Goal: Task Accomplishment & Management: Use online tool/utility

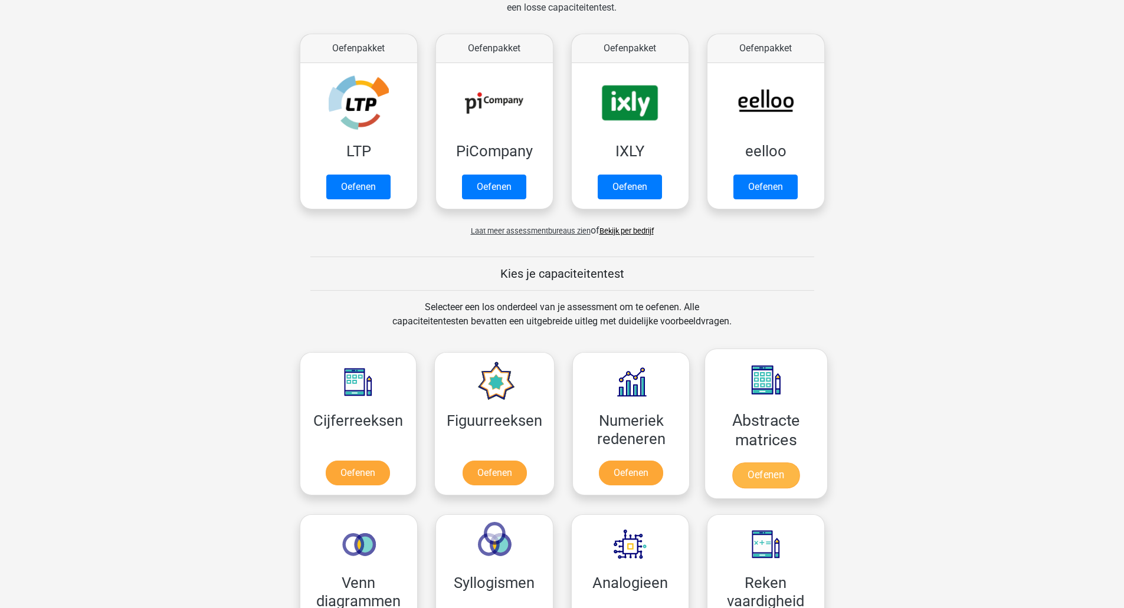
scroll to position [314, 0]
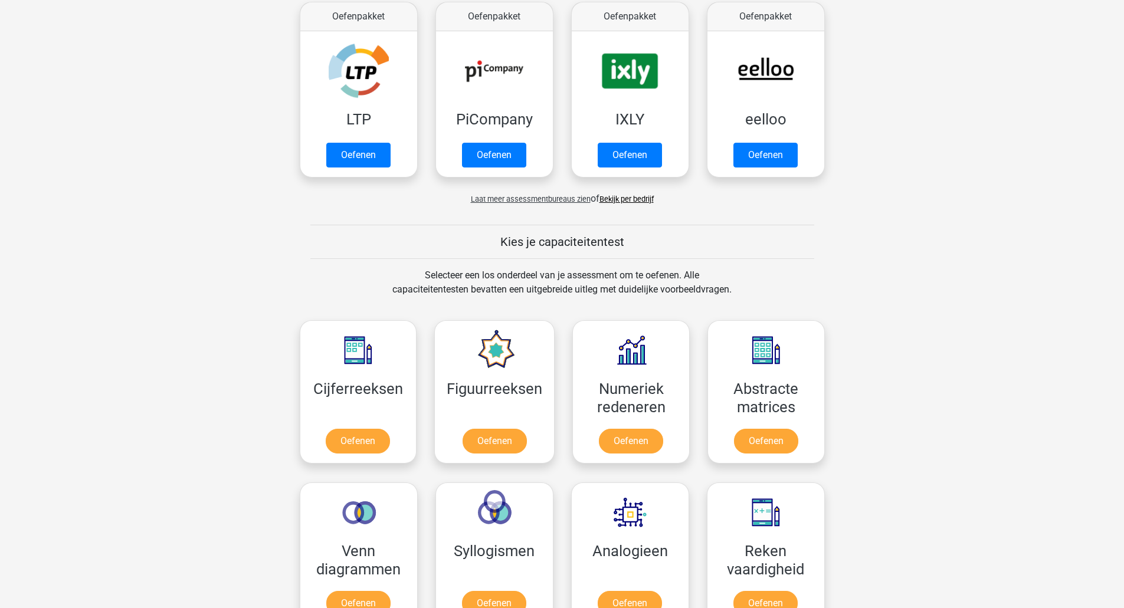
click at [499, 202] on span "Laat meer assessmentbureaus zien" at bounding box center [531, 199] width 120 height 9
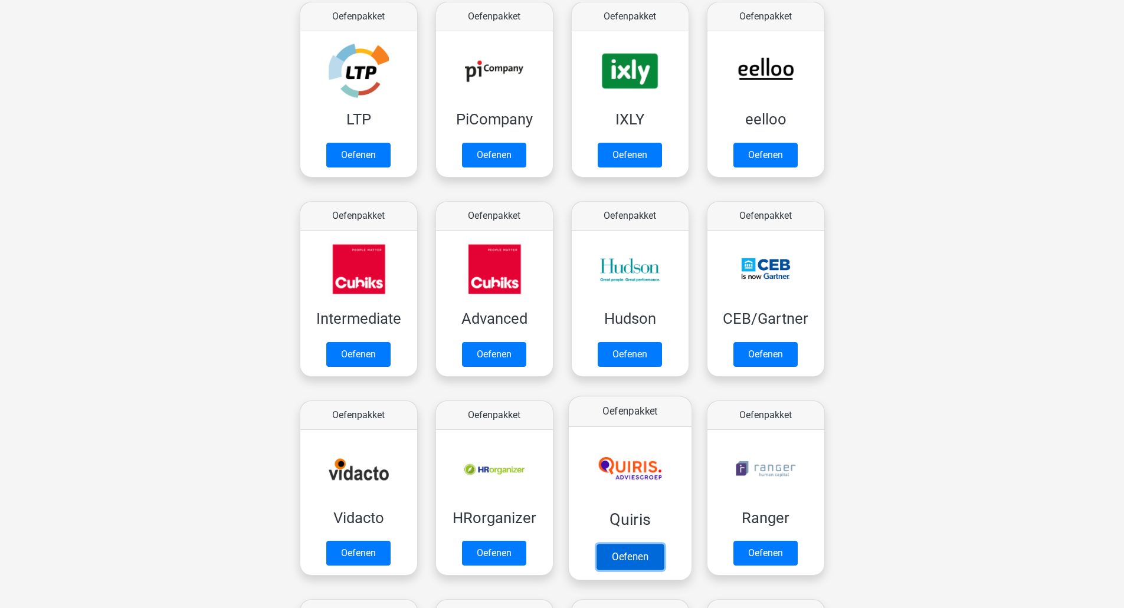
click at [633, 560] on link "Oefenen" at bounding box center [629, 557] width 67 height 26
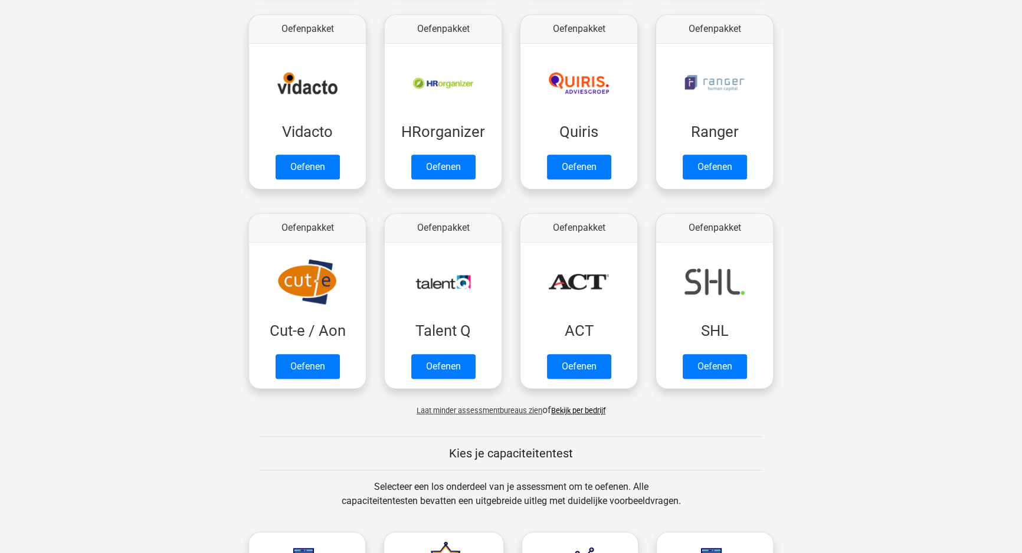
scroll to position [743, 0]
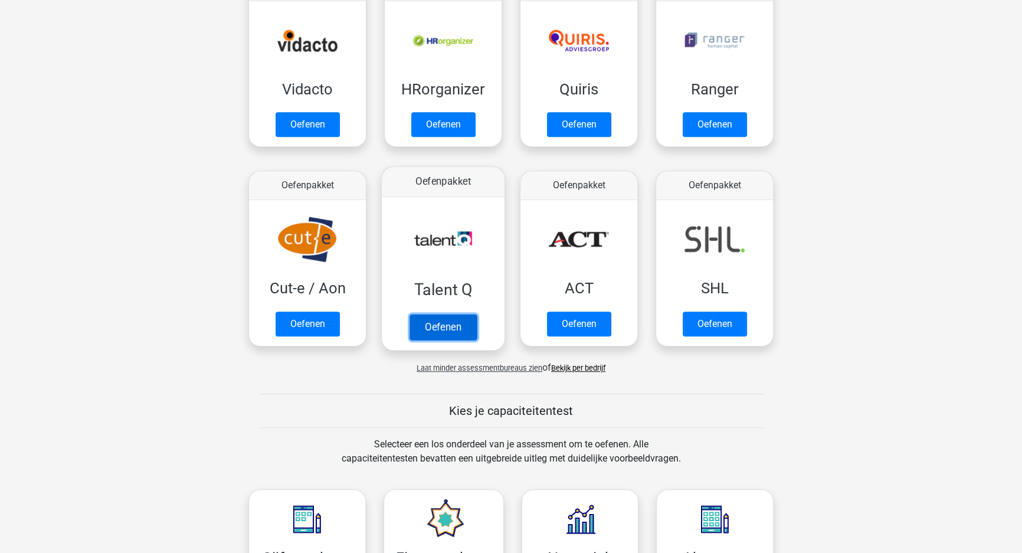
click at [427, 322] on link "Oefenen" at bounding box center [442, 327] width 67 height 26
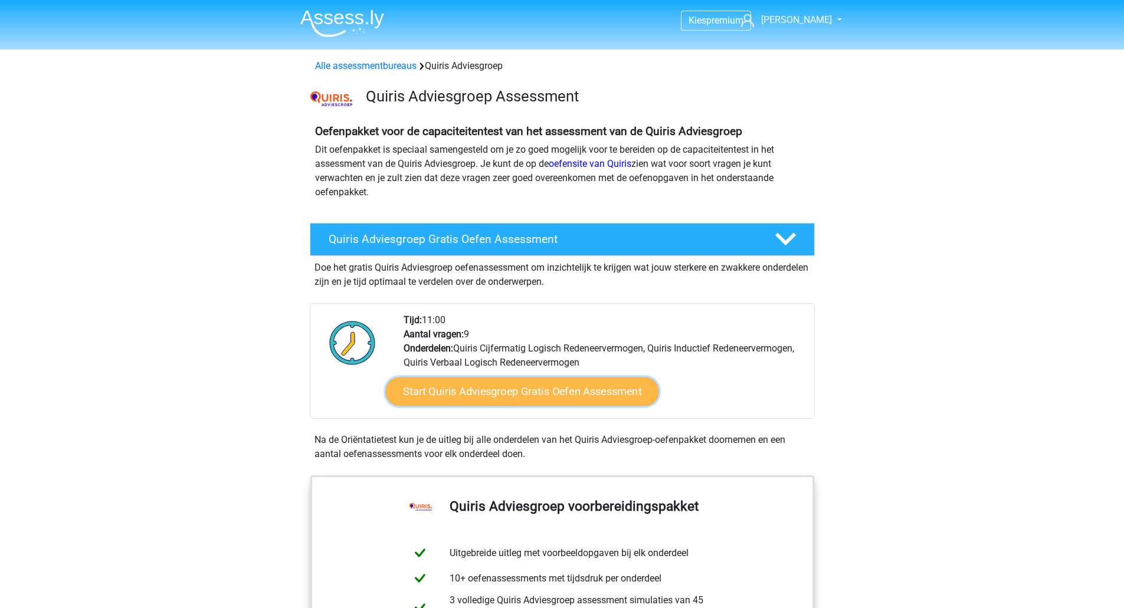
click at [533, 384] on link "Start Quiris Adviesgroep Gratis Oefen Assessment" at bounding box center [521, 392] width 273 height 28
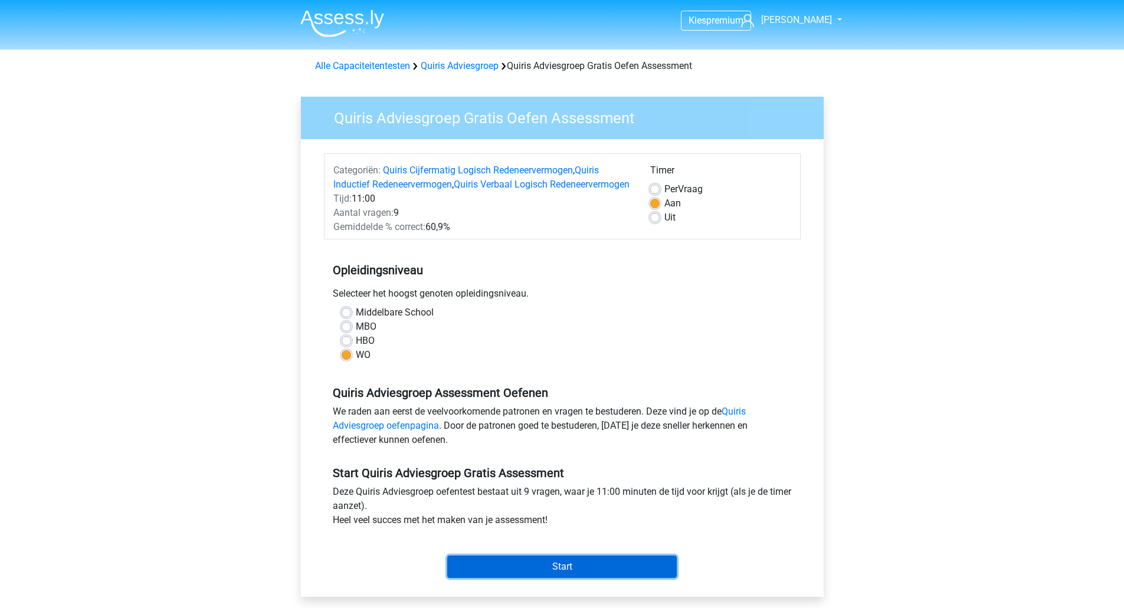
click at [556, 578] on input "Start" at bounding box center [562, 567] width 230 height 22
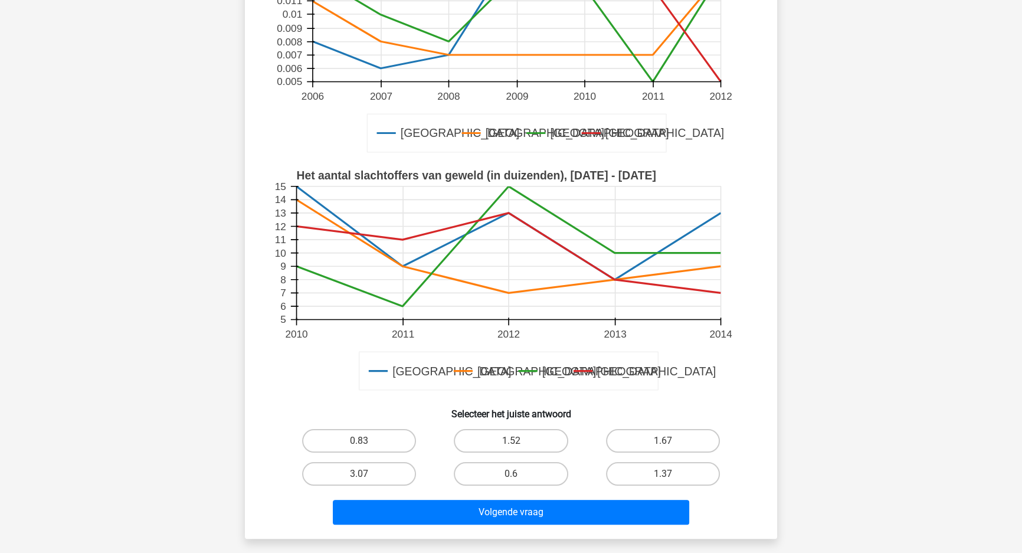
scroll to position [214, 0]
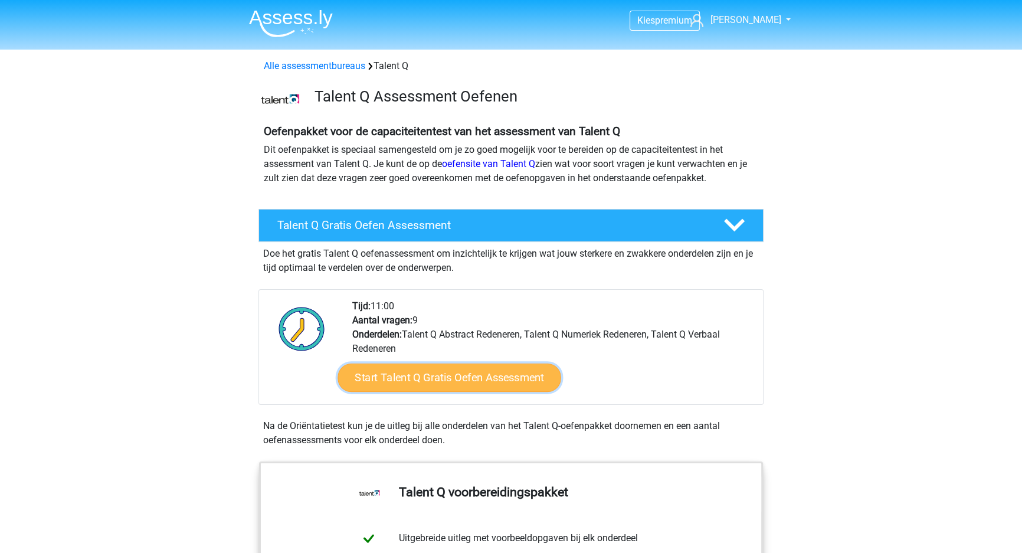
click at [463, 371] on link "Start Talent Q Gratis Oefen Assessment" at bounding box center [448, 377] width 223 height 28
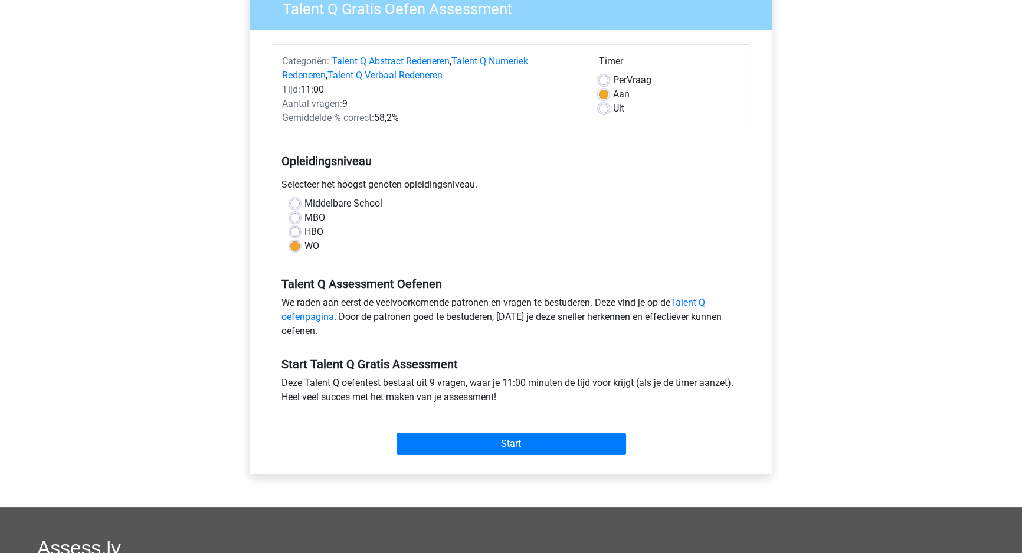
scroll to position [143, 0]
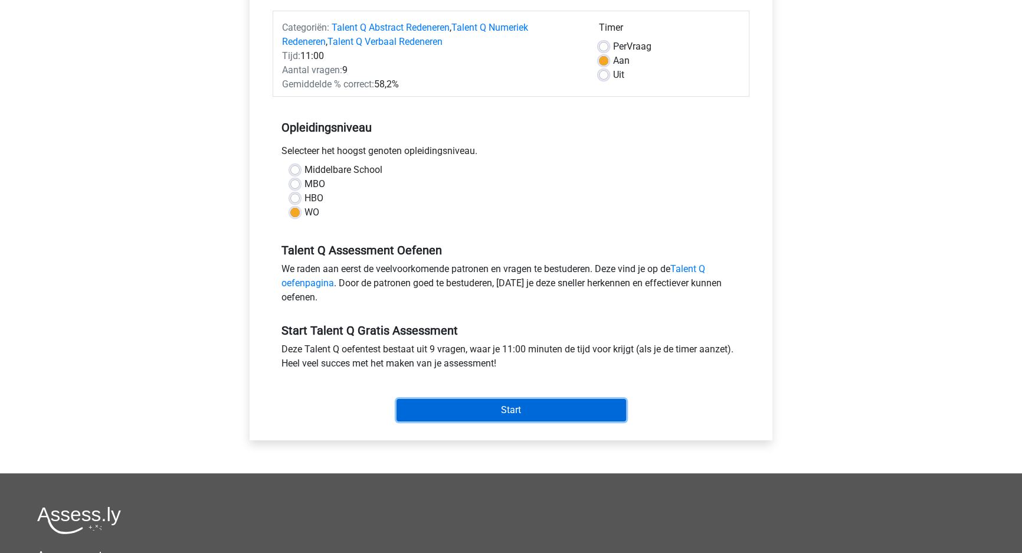
click at [494, 402] on input "Start" at bounding box center [512, 410] width 230 height 22
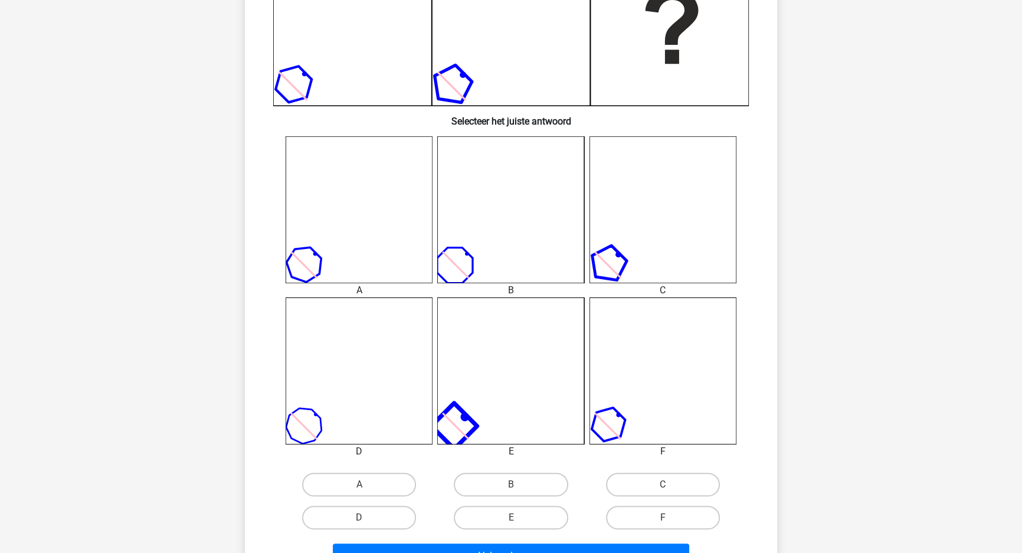
scroll to position [429, 0]
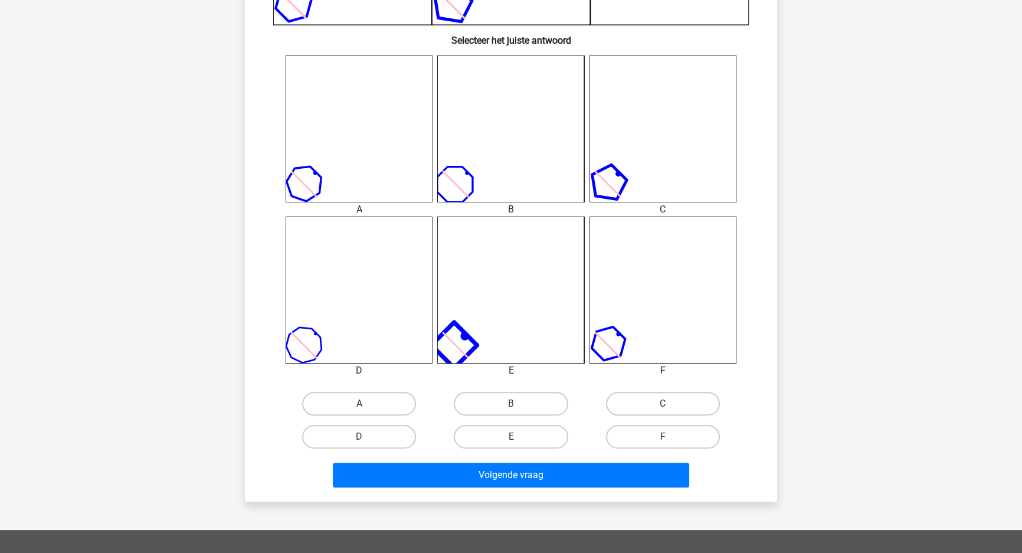
drag, startPoint x: 507, startPoint y: 425, endPoint x: 515, endPoint y: 434, distance: 11.7
click at [507, 427] on label "E" at bounding box center [511, 437] width 114 height 24
click at [511, 437] on input "E" at bounding box center [515, 441] width 8 height 8
radio input "true"
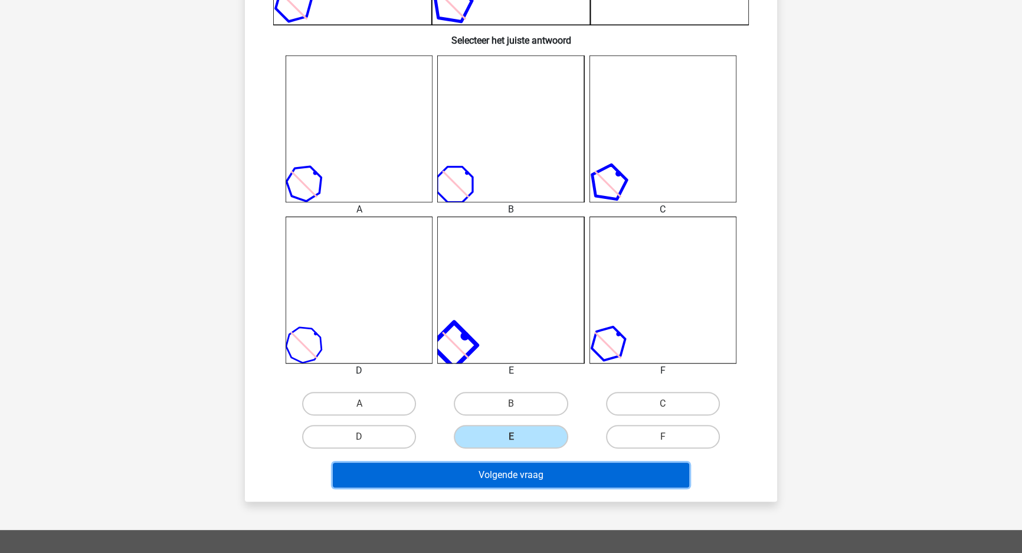
click at [523, 466] on button "Volgende vraag" at bounding box center [511, 475] width 357 height 25
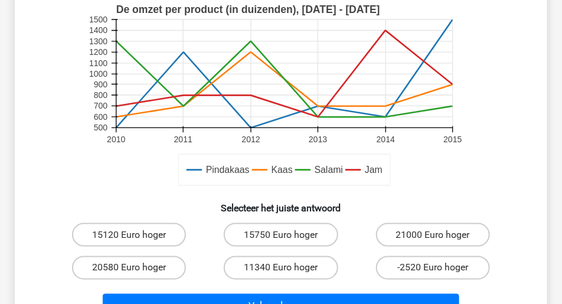
scroll to position [354, 0]
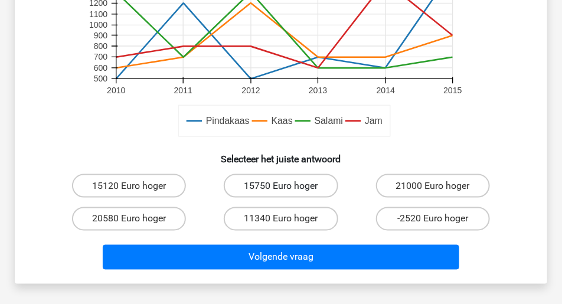
click at [291, 188] on label "15750 Euro hoger" at bounding box center [281, 186] width 114 height 24
click at [289, 188] on input "15750 Euro hoger" at bounding box center [285, 190] width 8 height 8
radio input "true"
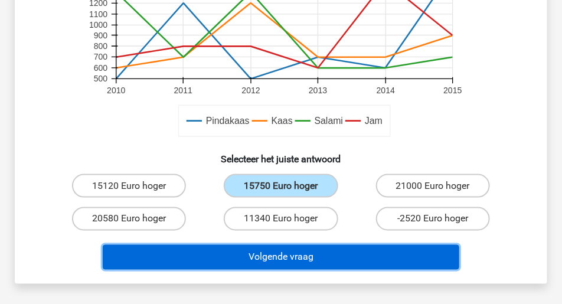
click at [294, 257] on button "Volgende vraag" at bounding box center [281, 257] width 357 height 25
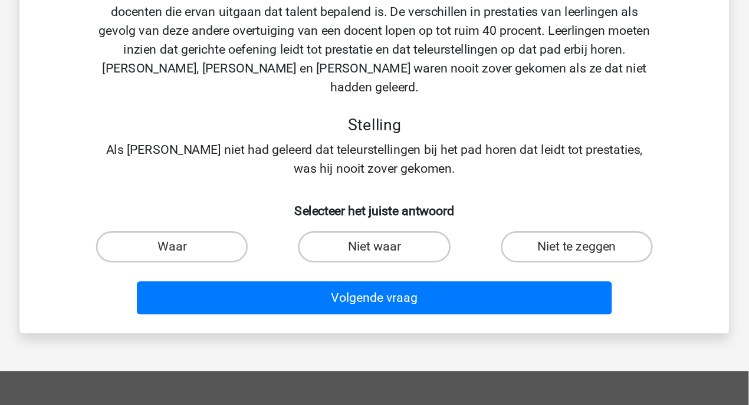
scroll to position [0, 0]
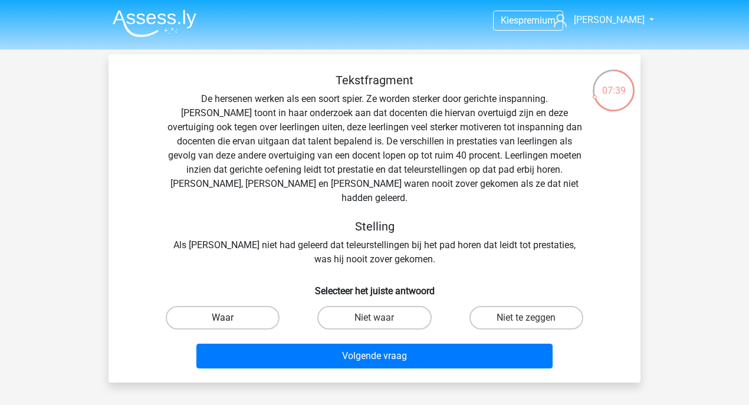
click at [258, 307] on label "Waar" at bounding box center [223, 318] width 114 height 24
click at [231, 318] on input "Waar" at bounding box center [227, 322] width 8 height 8
radio input "true"
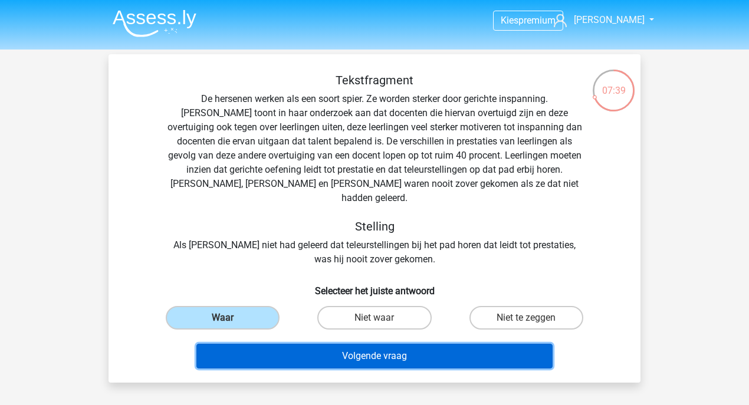
click at [302, 344] on button "Volgende vraag" at bounding box center [374, 356] width 357 height 25
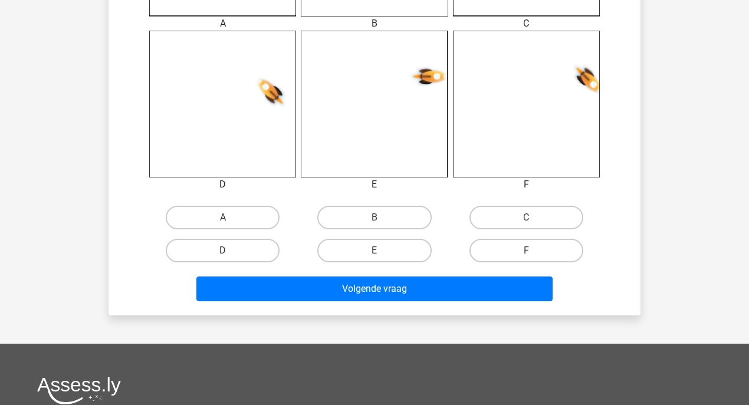
scroll to position [472, 0]
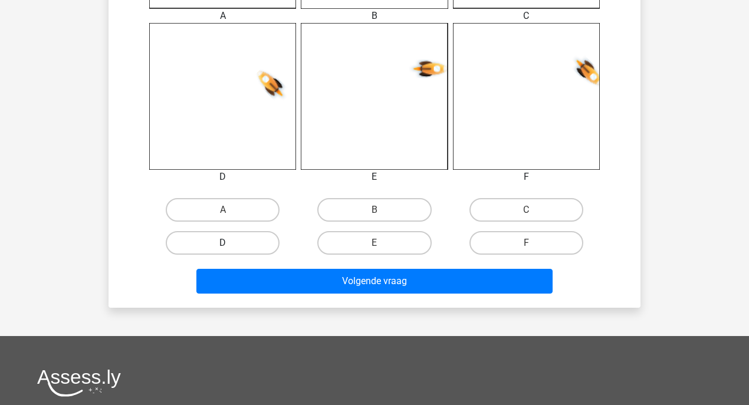
click at [204, 234] on label "D" at bounding box center [223, 243] width 114 height 24
click at [223, 243] on input "D" at bounding box center [227, 247] width 8 height 8
radio input "true"
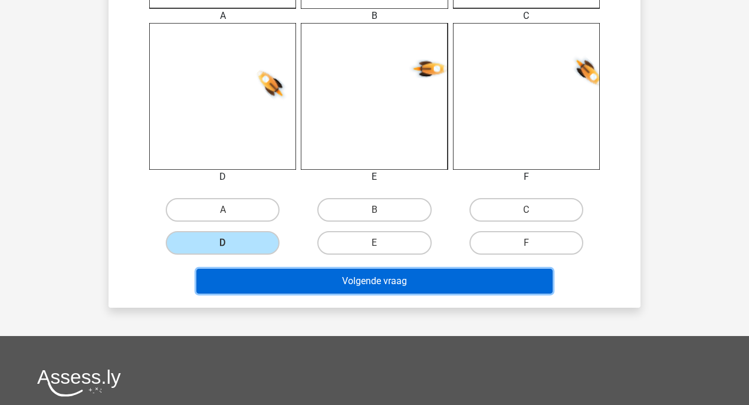
click at [257, 274] on button "Volgende vraag" at bounding box center [374, 281] width 357 height 25
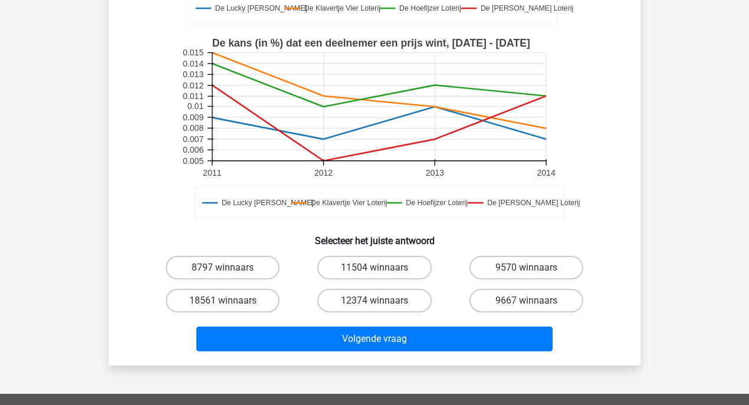
scroll to position [314, 0]
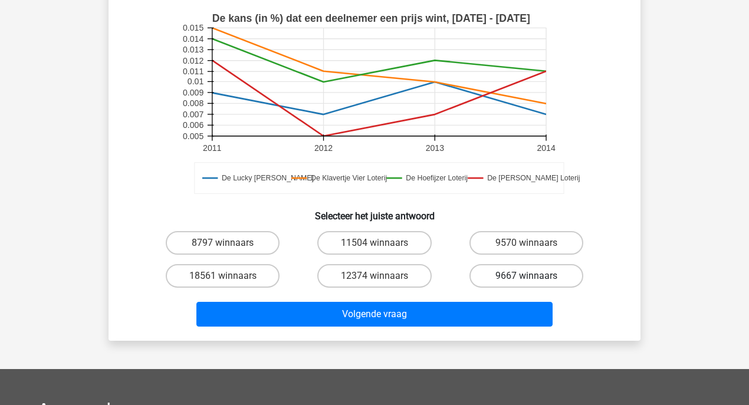
click at [513, 264] on label "9667 winnaars" at bounding box center [527, 276] width 114 height 24
click at [526, 276] on input "9667 winnaars" at bounding box center [530, 280] width 8 height 8
radio input "true"
click at [517, 264] on label "9667 winnaars" at bounding box center [527, 276] width 114 height 24
click at [526, 276] on input "9667 winnaars" at bounding box center [530, 280] width 8 height 8
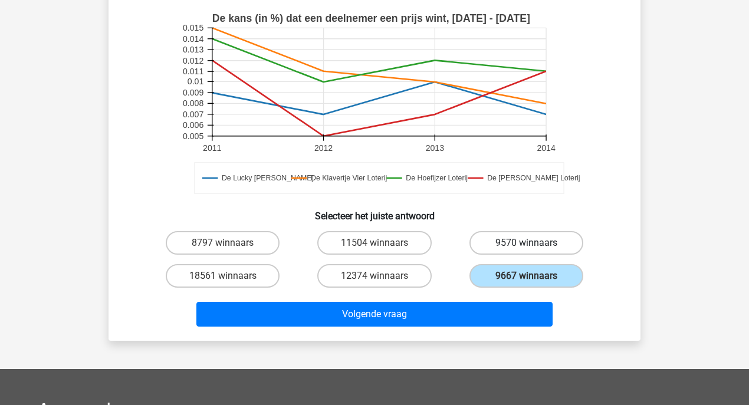
click at [519, 231] on label "9570 winnaars" at bounding box center [527, 243] width 114 height 24
click at [526, 243] on input "9570 winnaars" at bounding box center [530, 247] width 8 height 8
radio input "true"
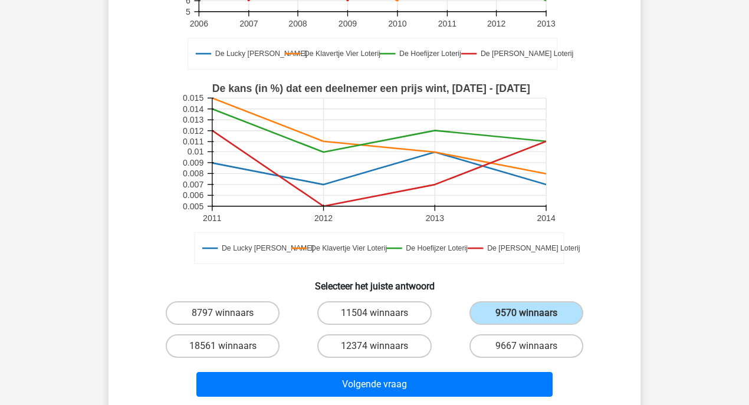
scroll to position [262, 0]
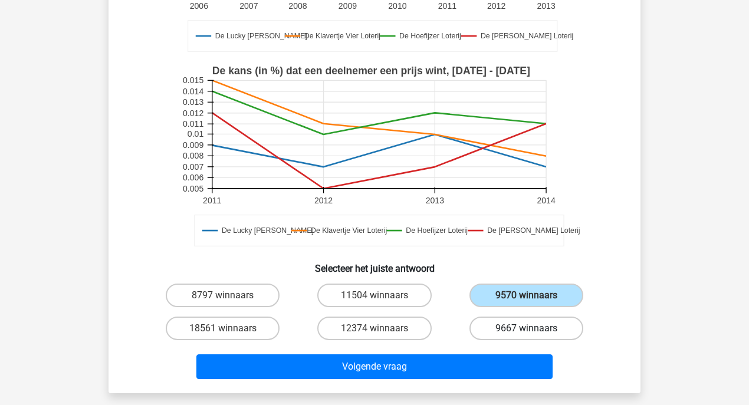
click at [522, 317] on label "9667 winnaars" at bounding box center [527, 329] width 114 height 24
click at [526, 329] on input "9667 winnaars" at bounding box center [530, 333] width 8 height 8
radio input "true"
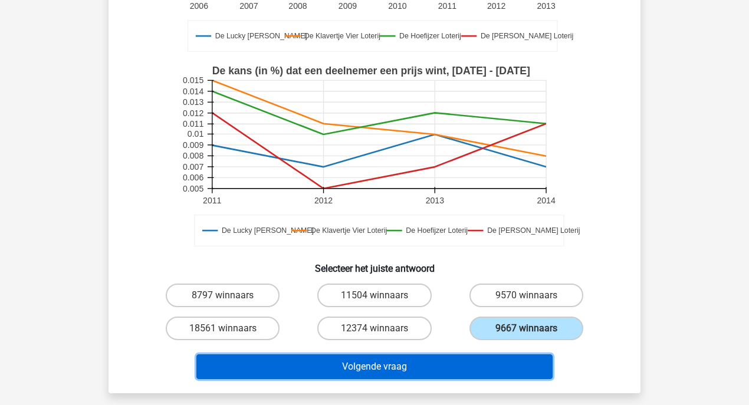
click at [397, 355] on button "Volgende vraag" at bounding box center [374, 367] width 357 height 25
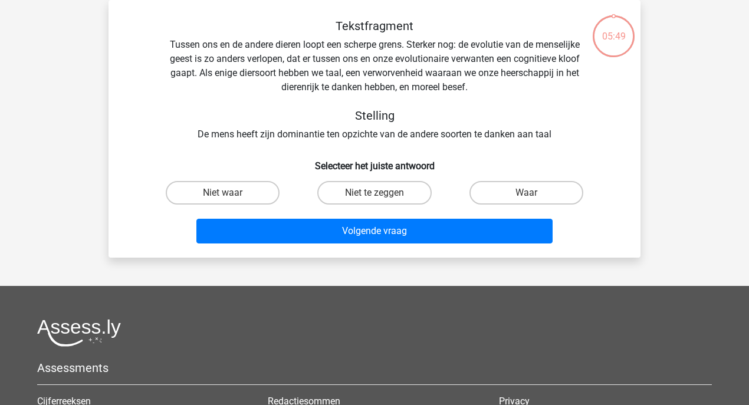
scroll to position [0, 0]
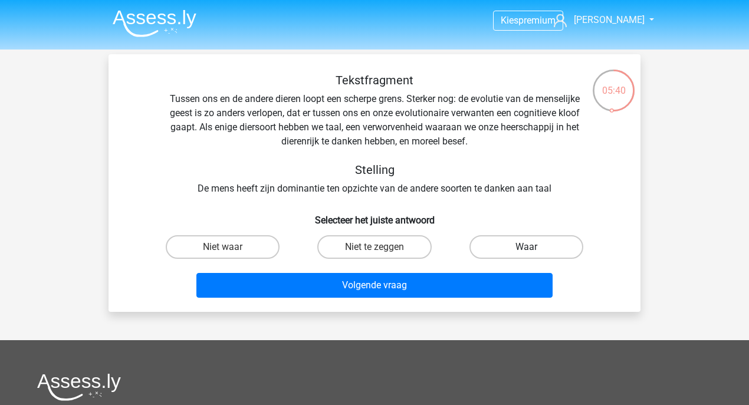
click at [506, 243] on label "Waar" at bounding box center [527, 247] width 114 height 24
click at [526, 247] on input "Waar" at bounding box center [530, 251] width 8 height 8
radio input "true"
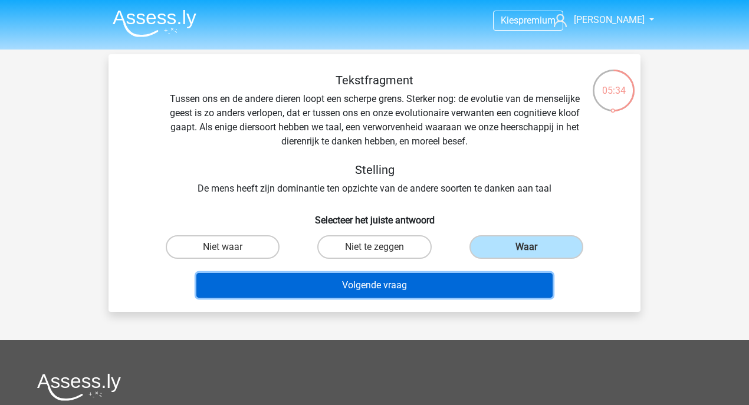
click at [392, 280] on button "Volgende vraag" at bounding box center [374, 285] width 357 height 25
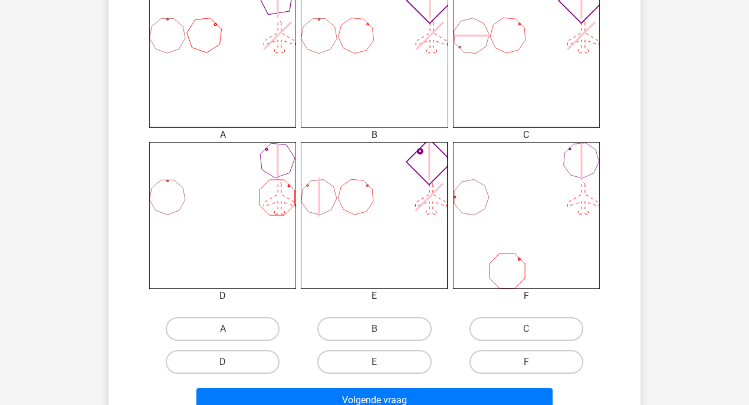
scroll to position [420, 0]
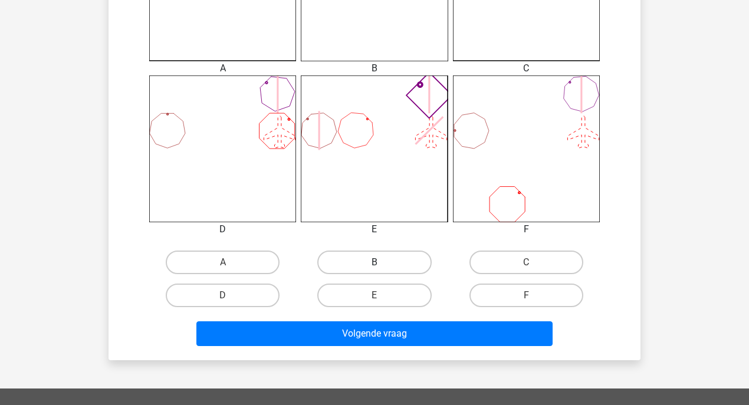
click at [378, 261] on label "B" at bounding box center [374, 263] width 114 height 24
click at [378, 263] on input "B" at bounding box center [379, 267] width 8 height 8
radio input "true"
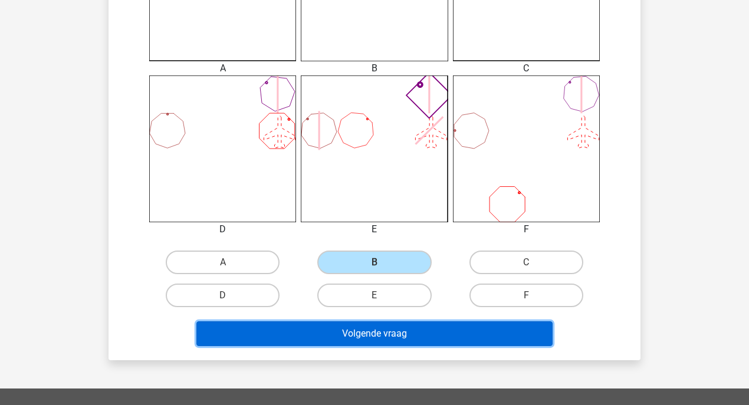
click at [398, 323] on button "Volgende vraag" at bounding box center [374, 334] width 357 height 25
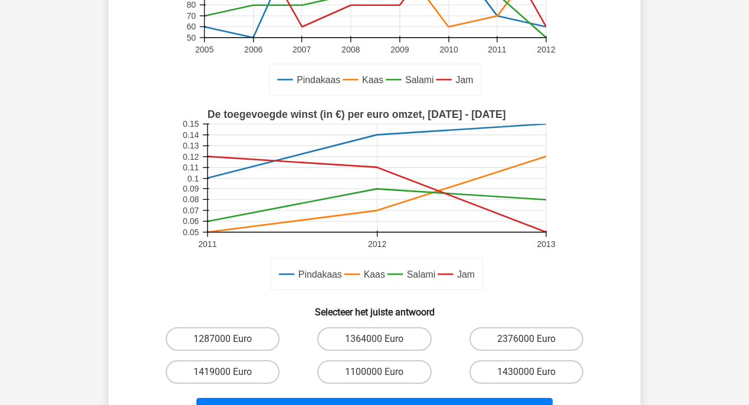
scroll to position [262, 0]
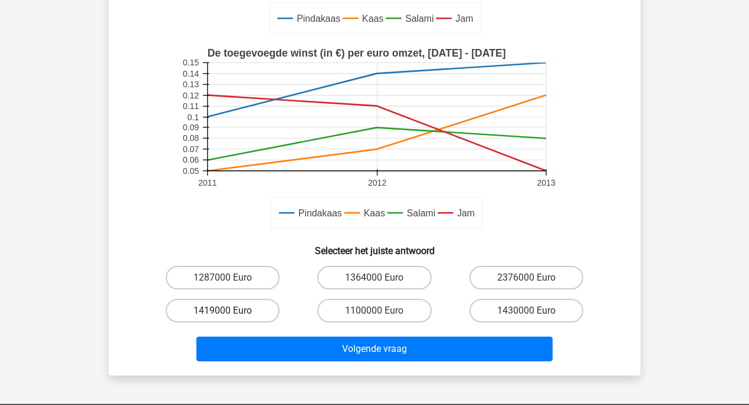
click at [232, 315] on label "1419000 Euro" at bounding box center [223, 311] width 114 height 24
click at [231, 315] on input "1419000 Euro" at bounding box center [227, 315] width 8 height 8
radio input "true"
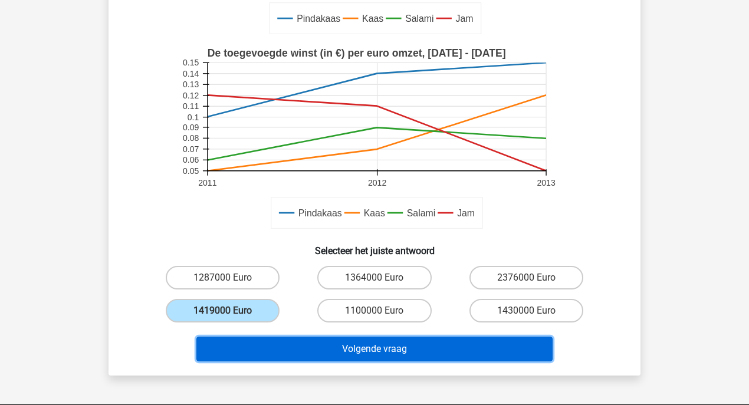
click at [271, 341] on button "Volgende vraag" at bounding box center [374, 349] width 357 height 25
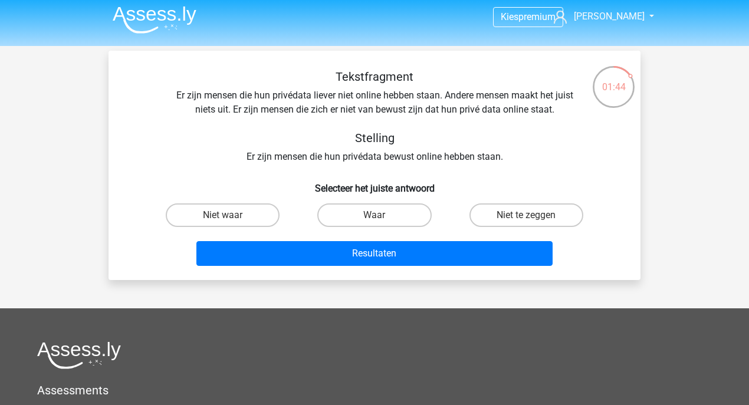
scroll to position [0, 0]
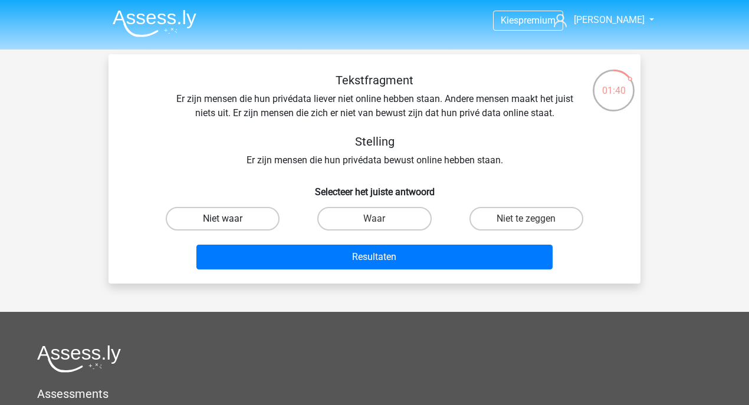
click at [243, 223] on label "Niet waar" at bounding box center [223, 219] width 114 height 24
click at [231, 223] on input "Niet waar" at bounding box center [227, 223] width 8 height 8
radio input "true"
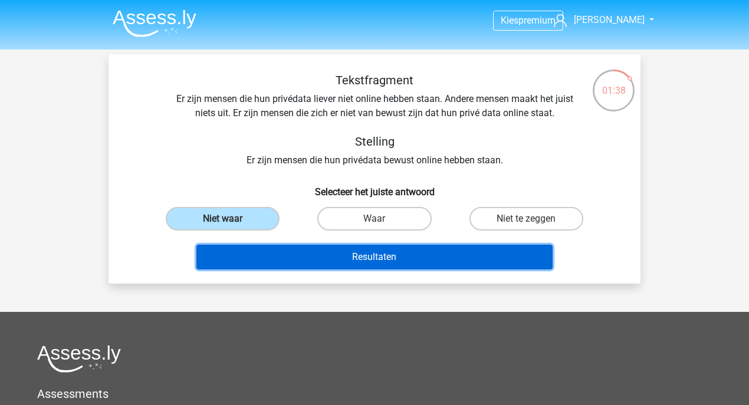
click at [333, 261] on button "Resultaten" at bounding box center [374, 257] width 357 height 25
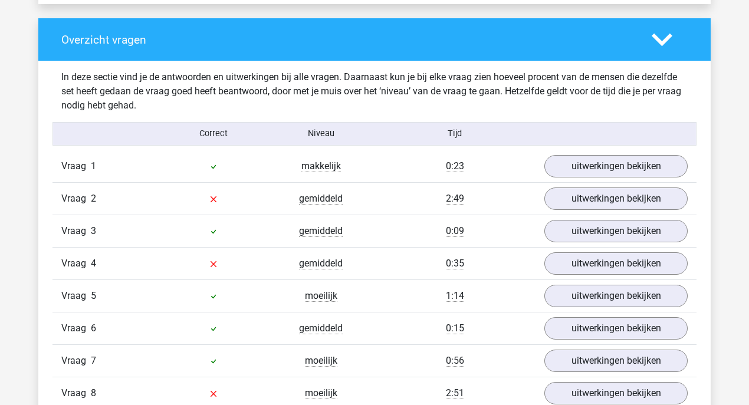
scroll to position [1259, 0]
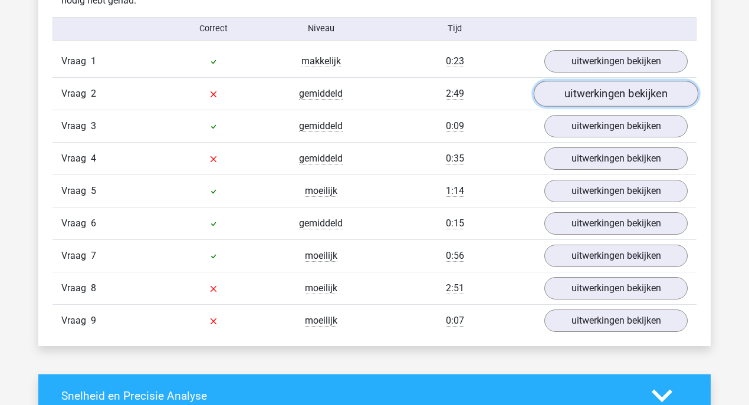
click at [591, 91] on link "uitwerkingen bekijken" at bounding box center [616, 94] width 165 height 26
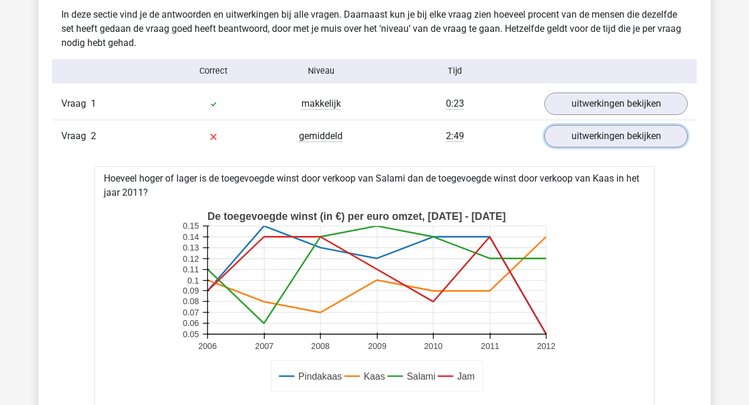
scroll to position [1101, 0]
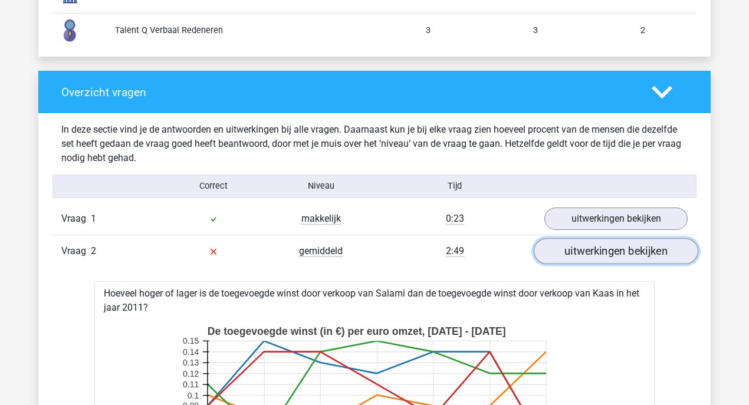
click at [577, 245] on link "uitwerkingen bekijken" at bounding box center [616, 251] width 165 height 26
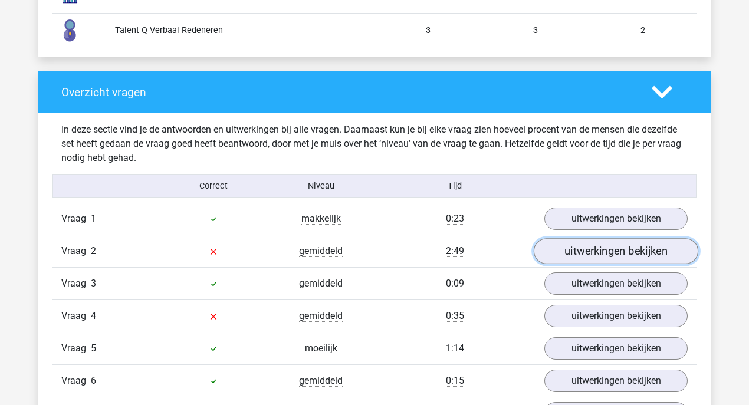
scroll to position [1154, 0]
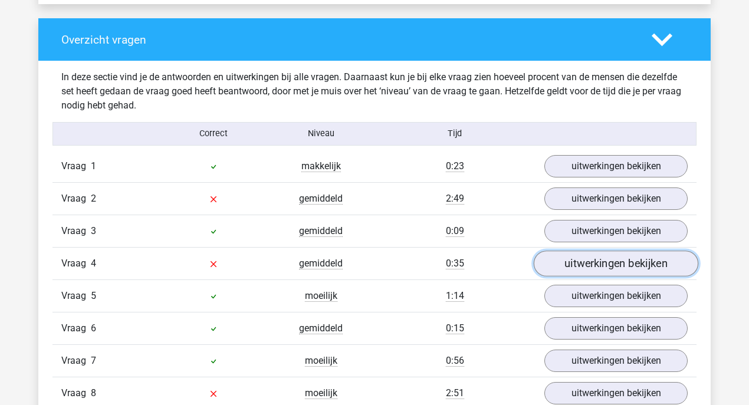
click at [622, 263] on link "uitwerkingen bekijken" at bounding box center [616, 264] width 165 height 26
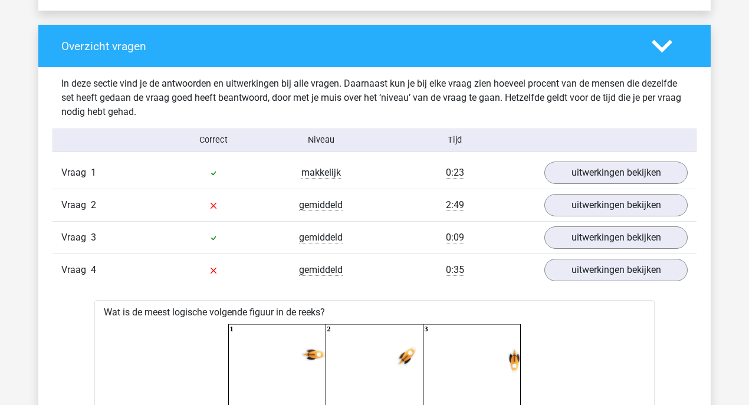
scroll to position [1259, 0]
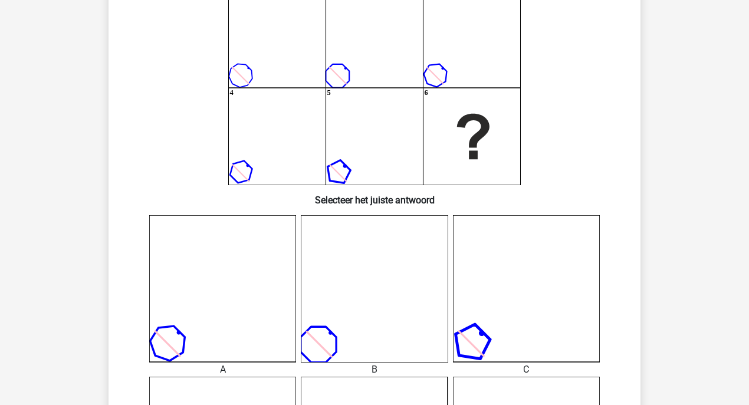
scroll to position [52, 0]
